Goal: Check status: Check status

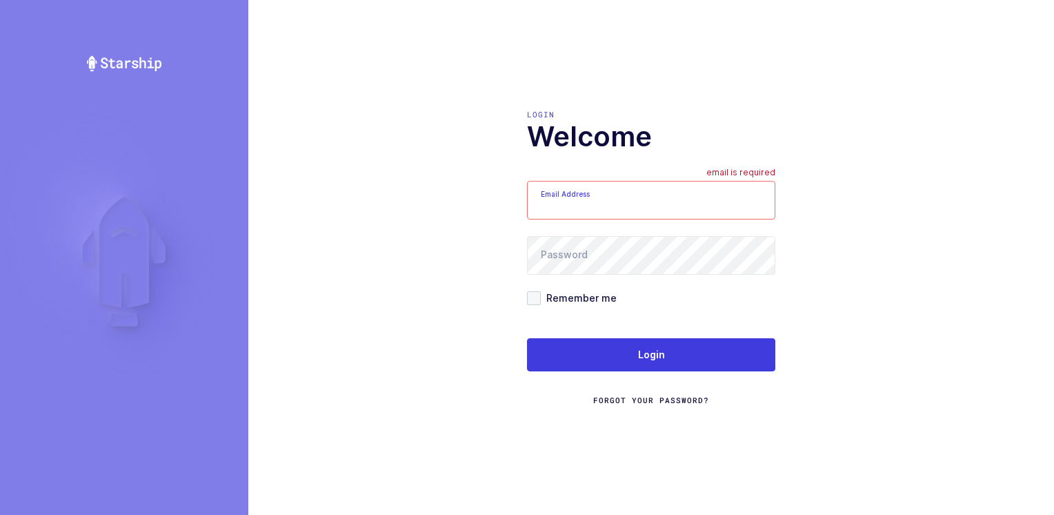
type input "Moshe@valstardental.com"
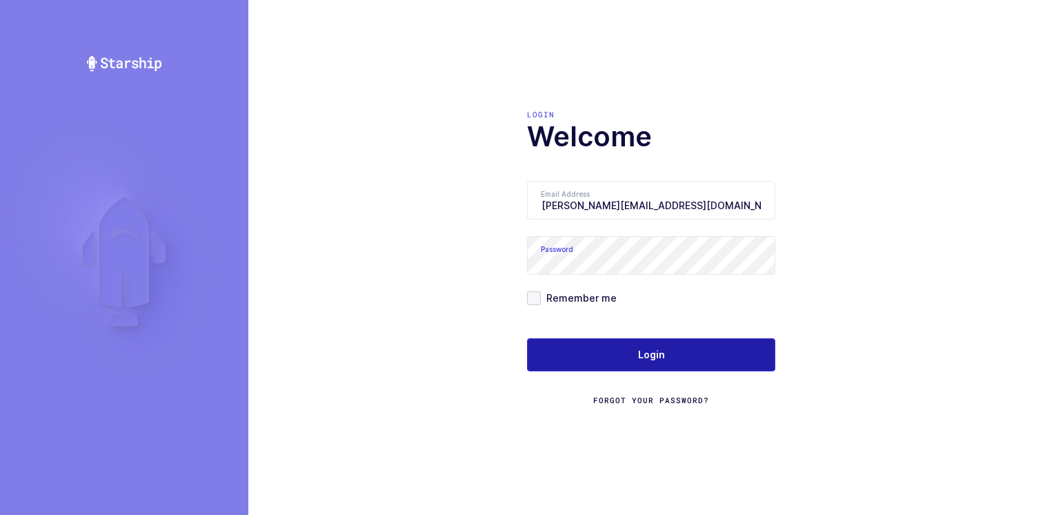
click at [604, 355] on button "Login" at bounding box center [651, 354] width 248 height 33
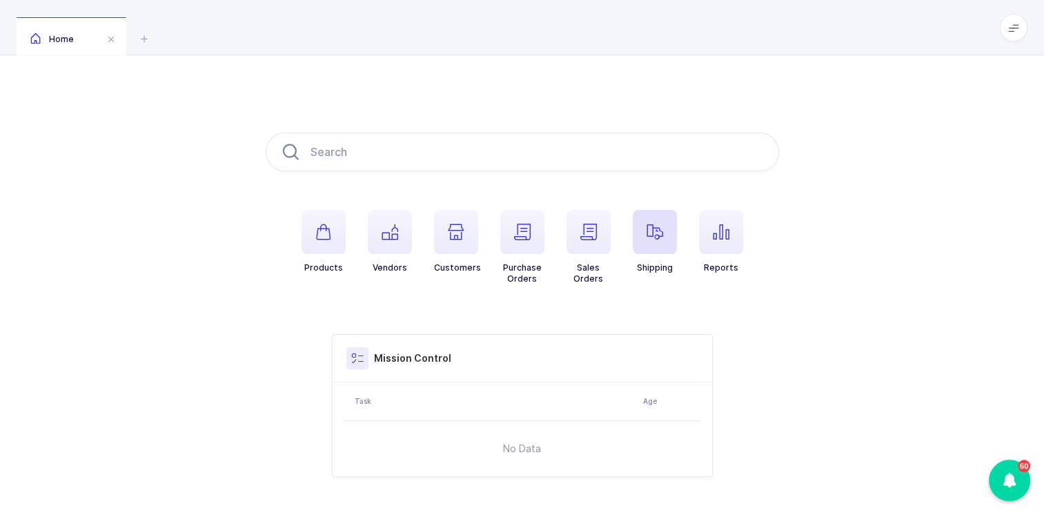
click at [655, 230] on icon "button" at bounding box center [654, 231] width 17 height 17
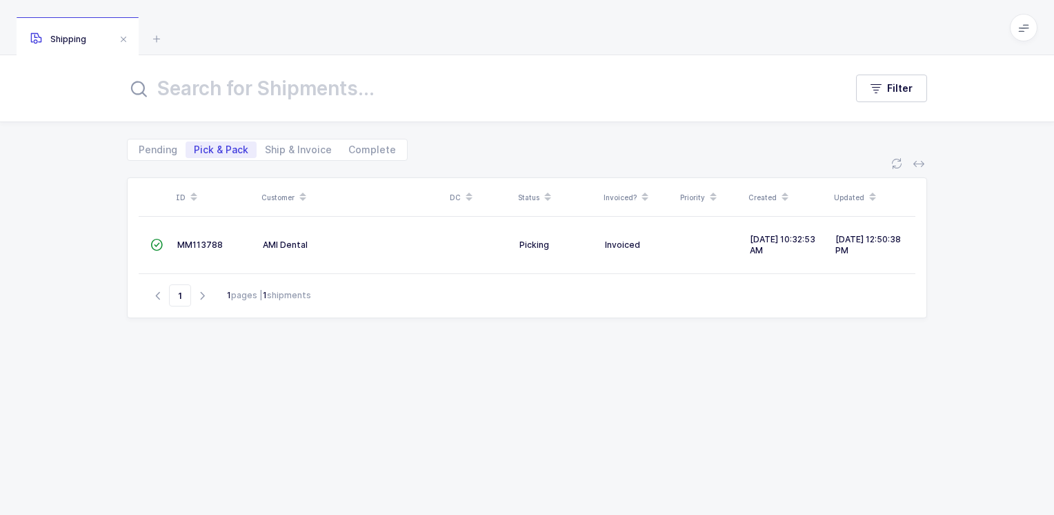
click at [223, 151] on span "Pick & Pack" at bounding box center [221, 150] width 54 height 10
click at [194, 150] on input "Pick & Pack" at bounding box center [190, 145] width 9 height 9
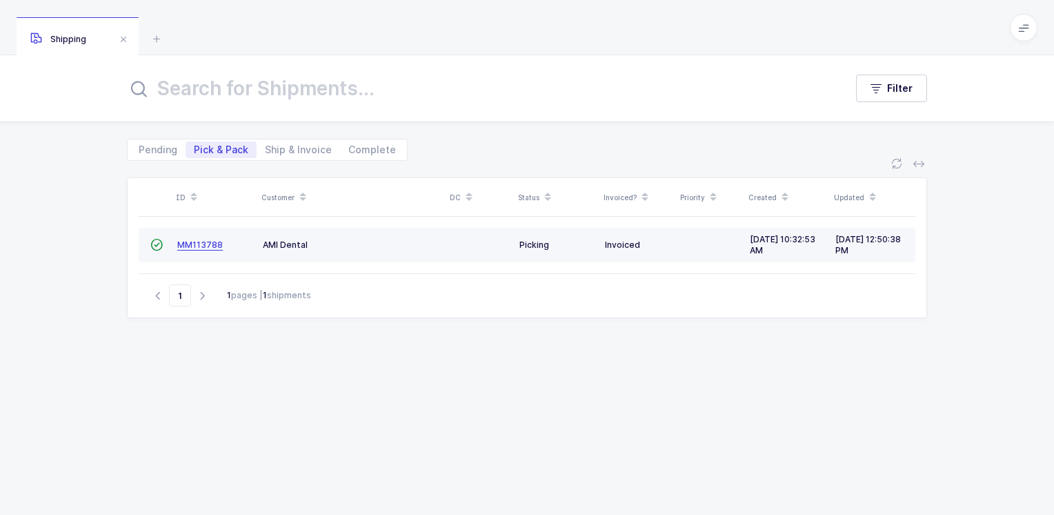
click at [197, 242] on span "MM113788" at bounding box center [200, 244] width 46 height 10
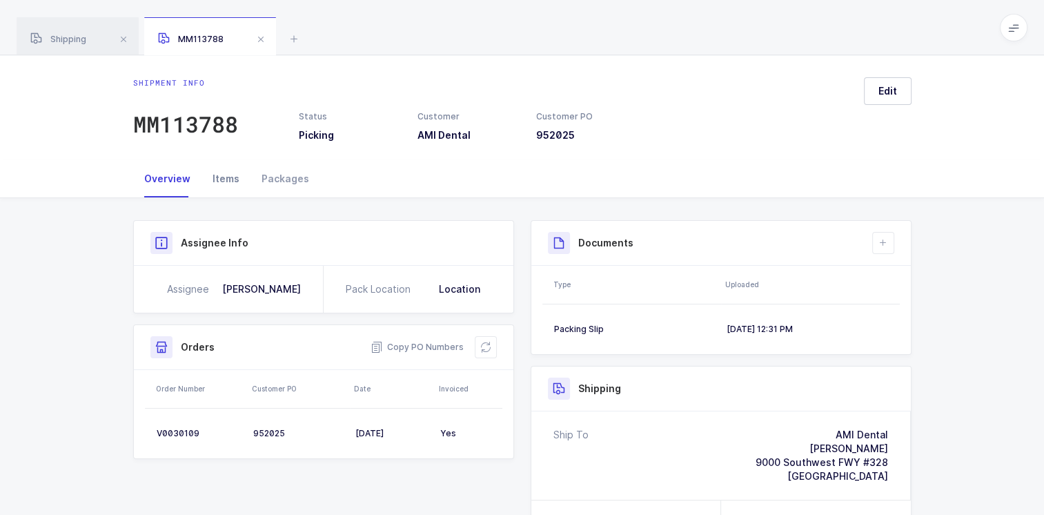
click at [226, 179] on div "Items" at bounding box center [225, 178] width 49 height 37
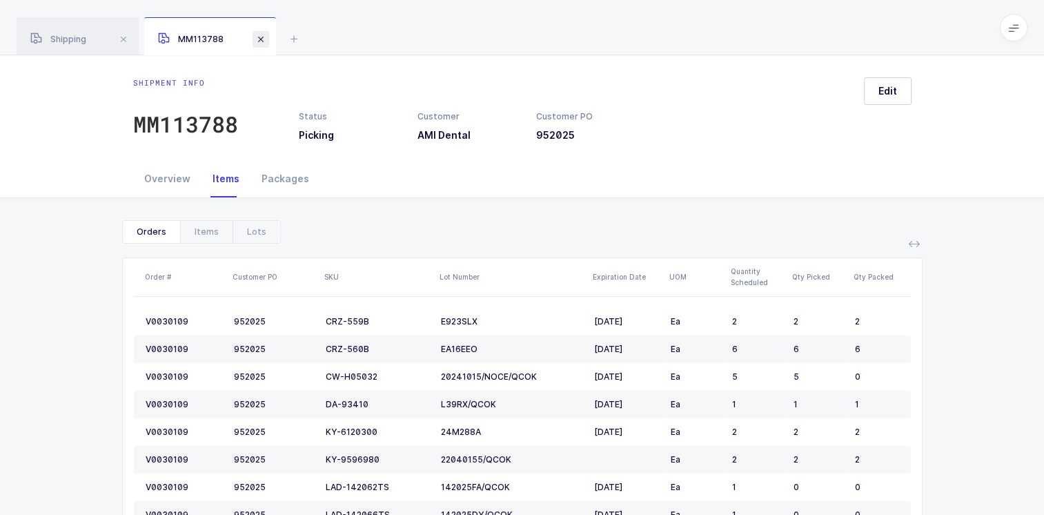
click at [265, 42] on span at bounding box center [260, 39] width 17 height 17
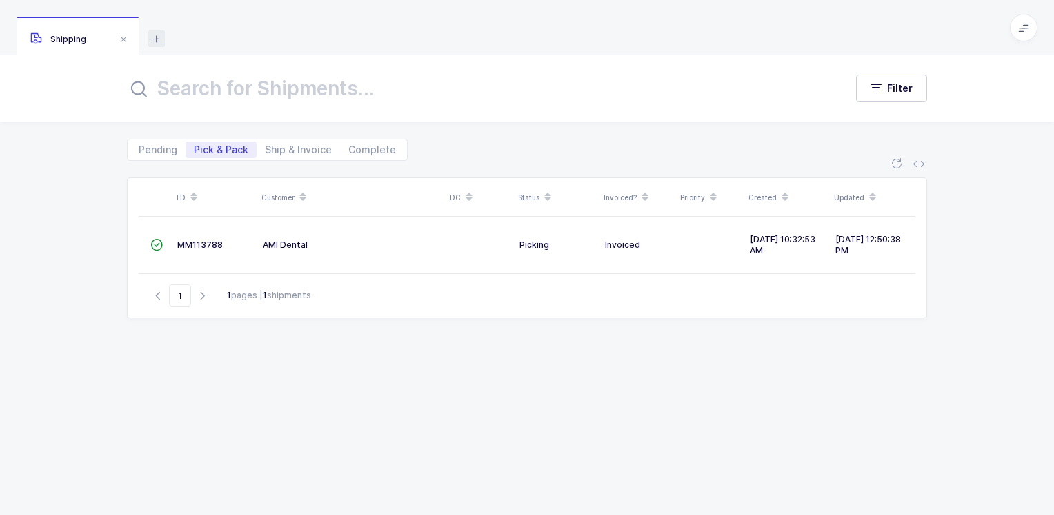
click at [160, 41] on icon at bounding box center [156, 38] width 17 height 17
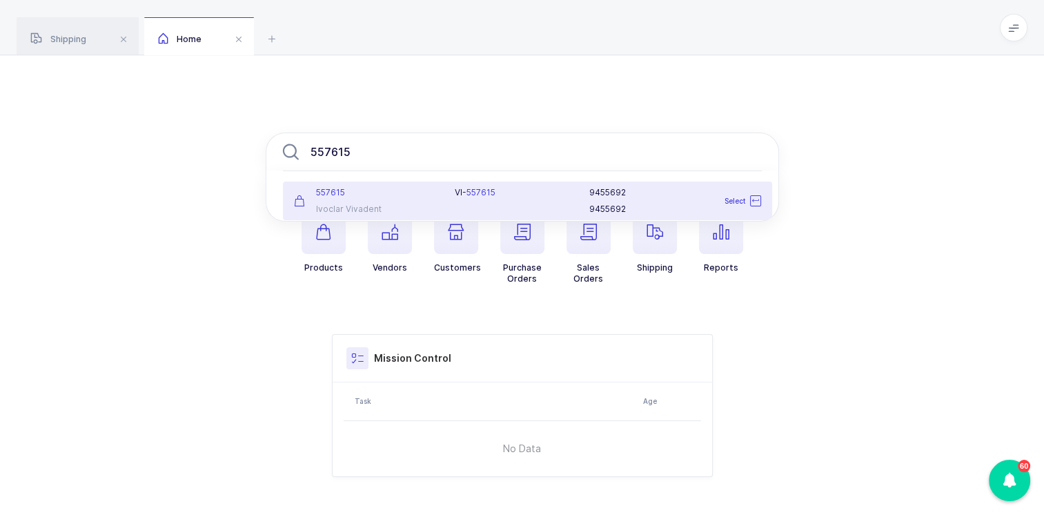
type input "557615"
click at [388, 197] on div "557615" at bounding box center [366, 192] width 145 height 11
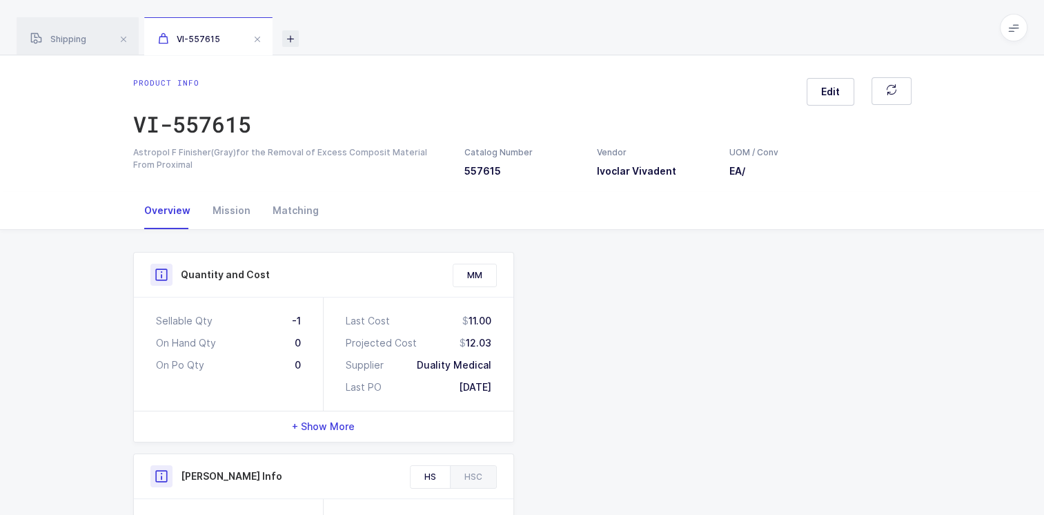
click at [286, 37] on icon at bounding box center [290, 38] width 17 height 17
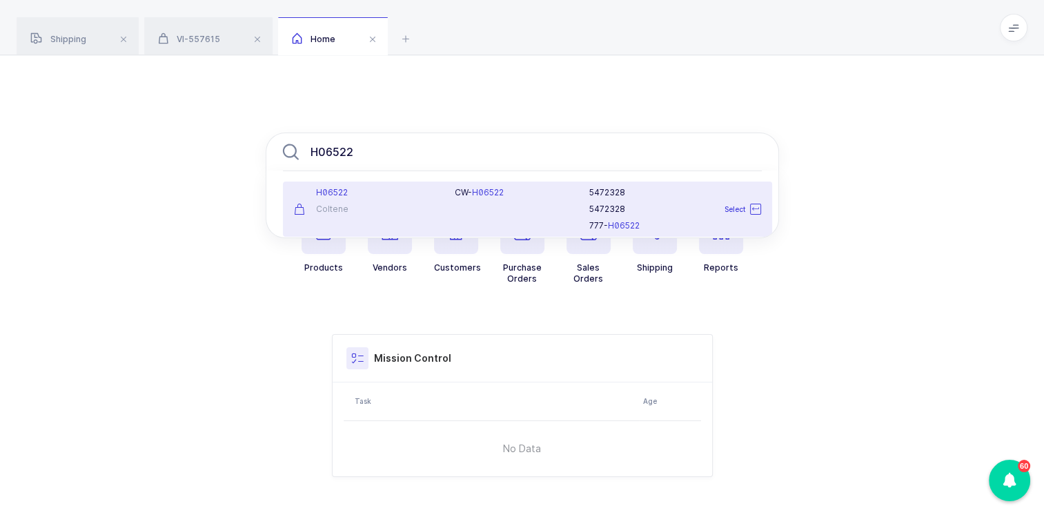
type input "H06522"
click at [347, 194] on div "H06522" at bounding box center [366, 192] width 145 height 11
